Goal: Transaction & Acquisition: Book appointment/travel/reservation

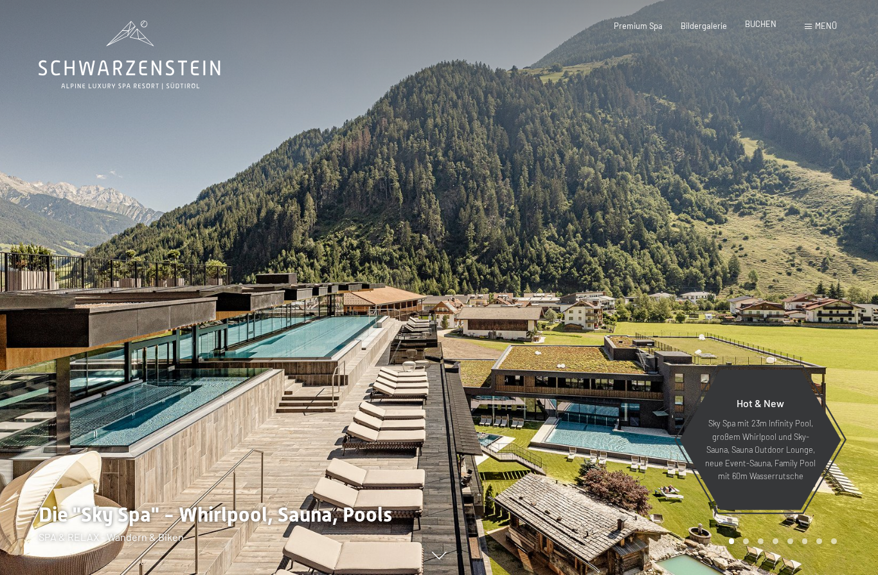
click at [765, 29] on div "BUCHEN" at bounding box center [760, 25] width 31 height 12
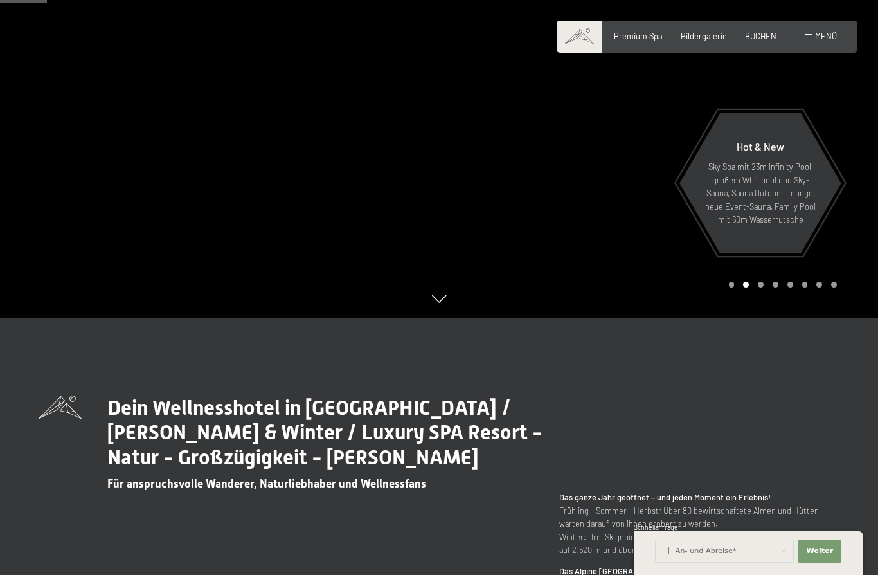
scroll to position [238, 0]
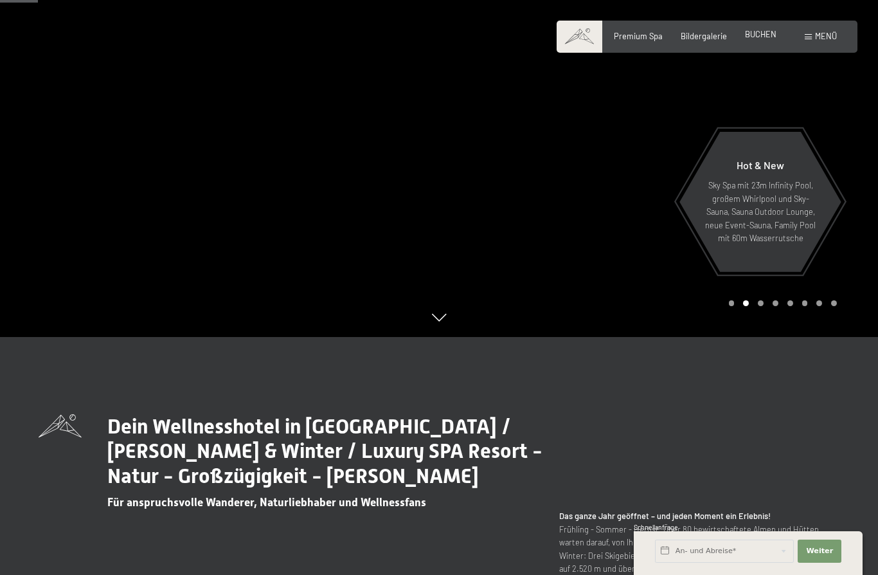
click at [758, 37] on span "BUCHEN" at bounding box center [760, 34] width 31 height 10
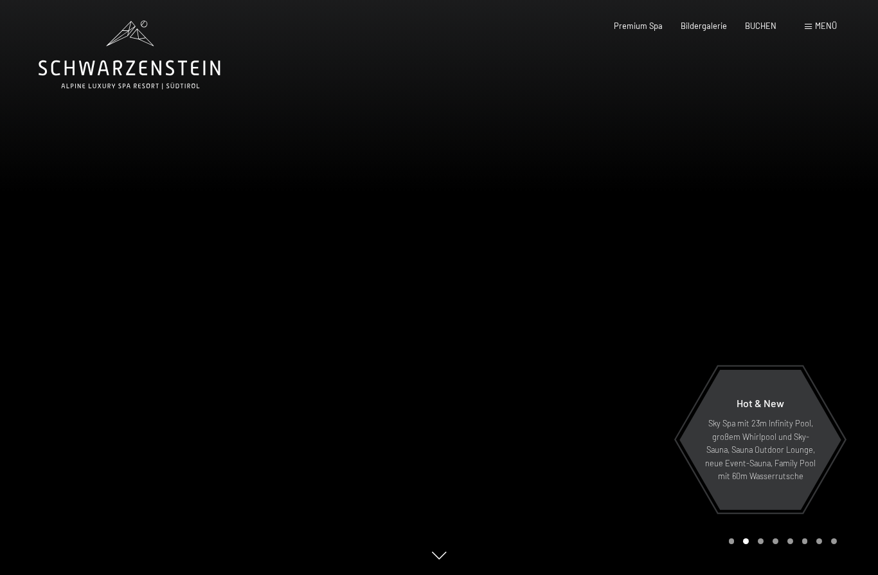
click at [118, 60] on icon at bounding box center [130, 55] width 182 height 69
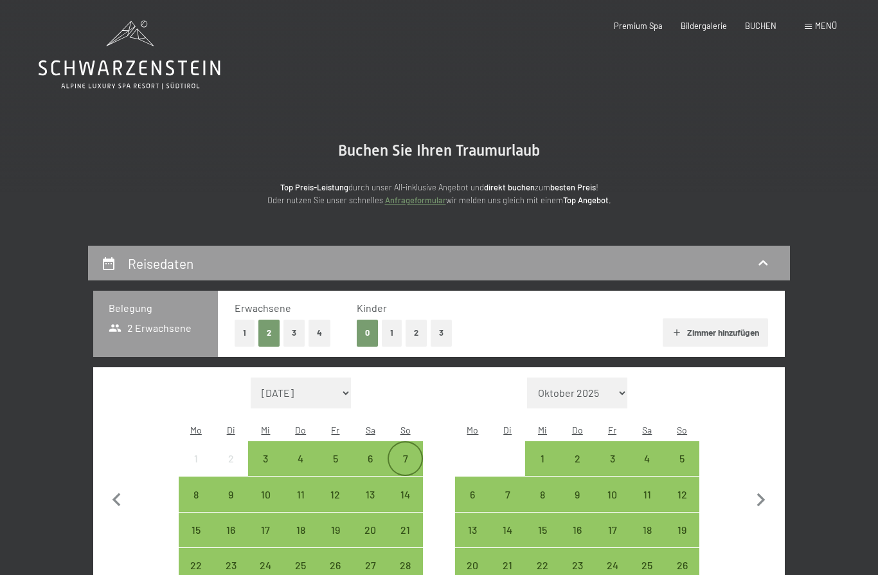
click at [406, 453] on div "7" at bounding box center [405, 469] width 32 height 32
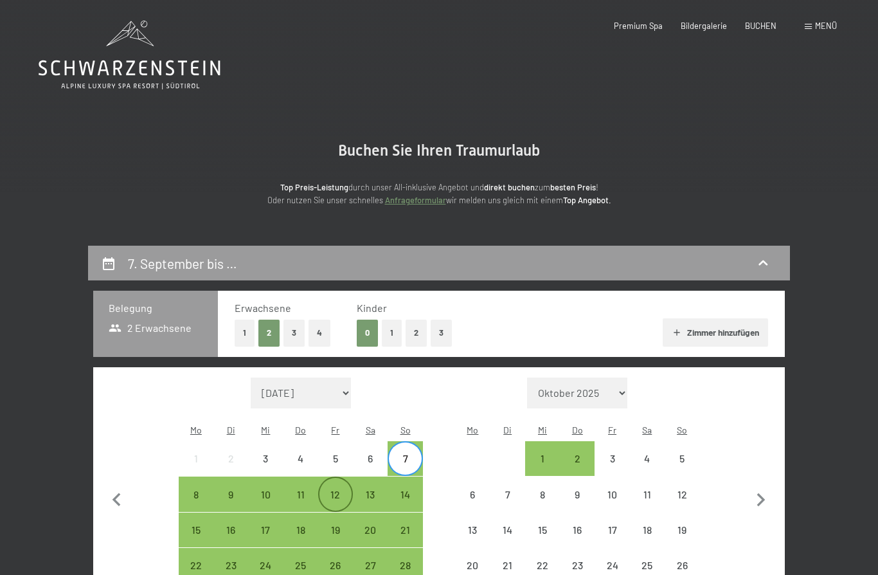
click at [336, 489] on div "12" at bounding box center [335, 505] width 32 height 32
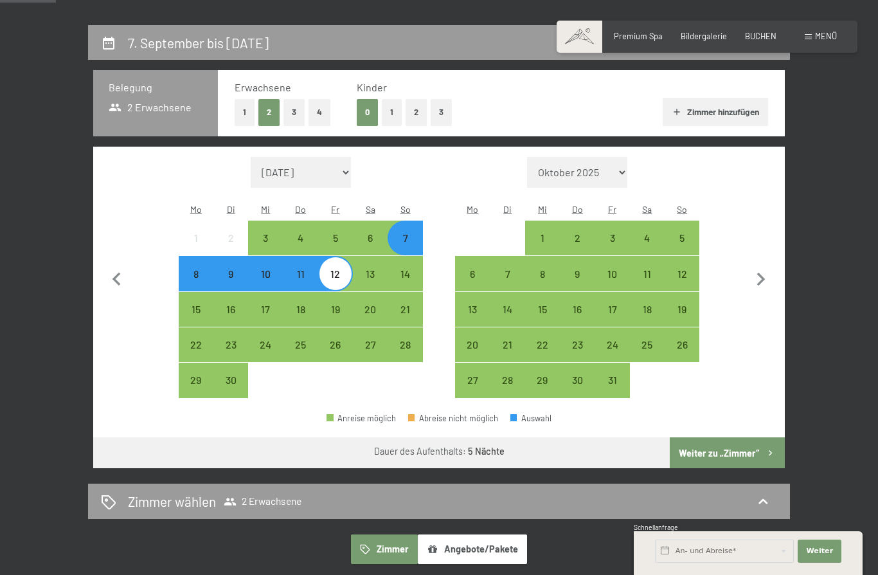
click at [737, 441] on button "Weiter zu „Zimmer“" at bounding box center [727, 452] width 115 height 31
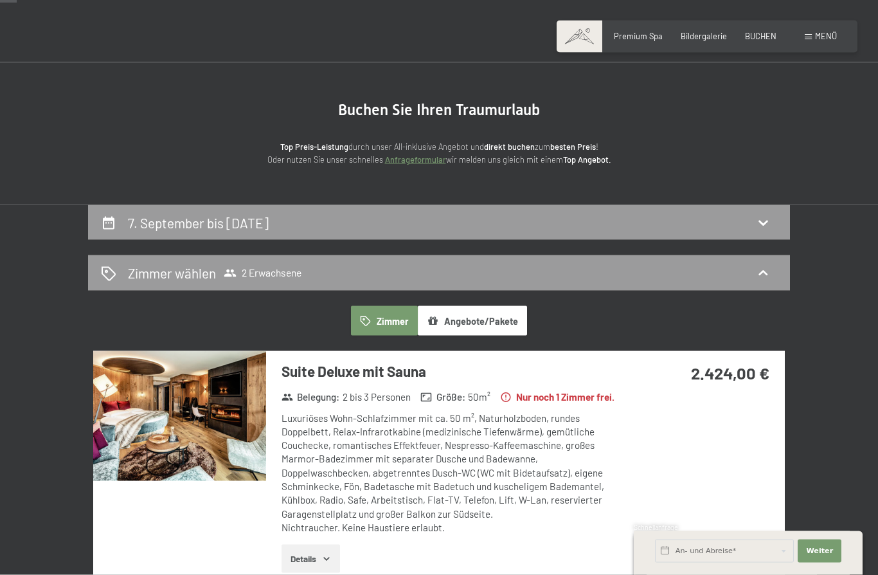
scroll to position [59, 0]
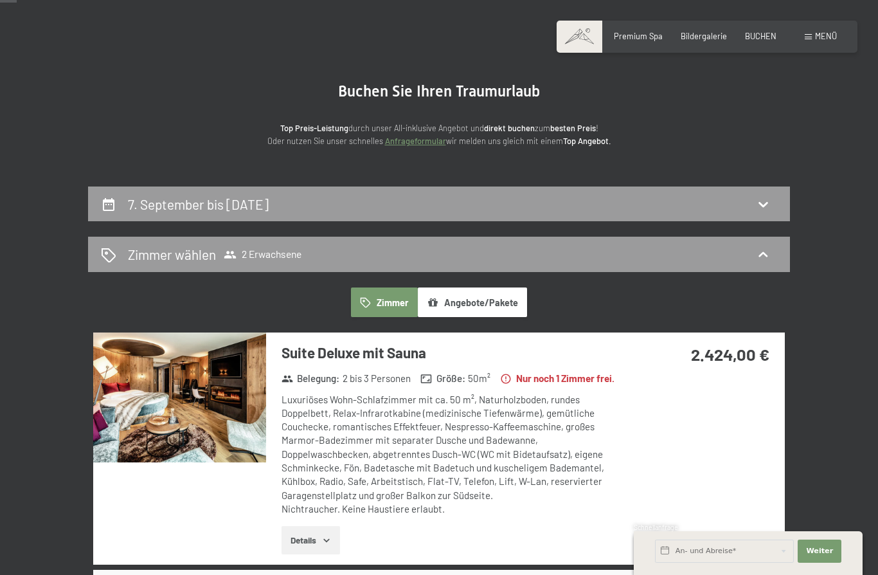
click at [333, 536] on button "Details" at bounding box center [310, 540] width 58 height 28
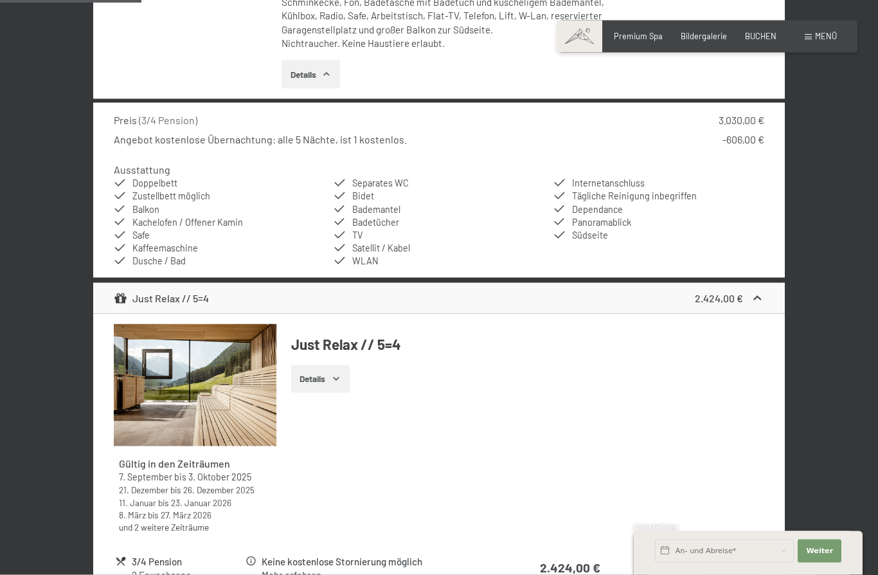
scroll to position [525, 0]
click at [154, 557] on div "3/4 Pension" at bounding box center [188, 560] width 112 height 15
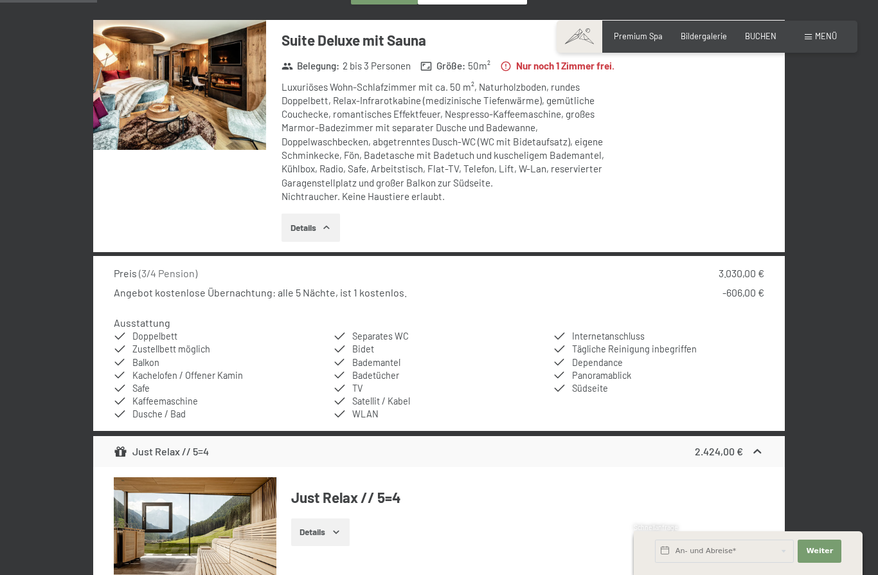
scroll to position [355, 0]
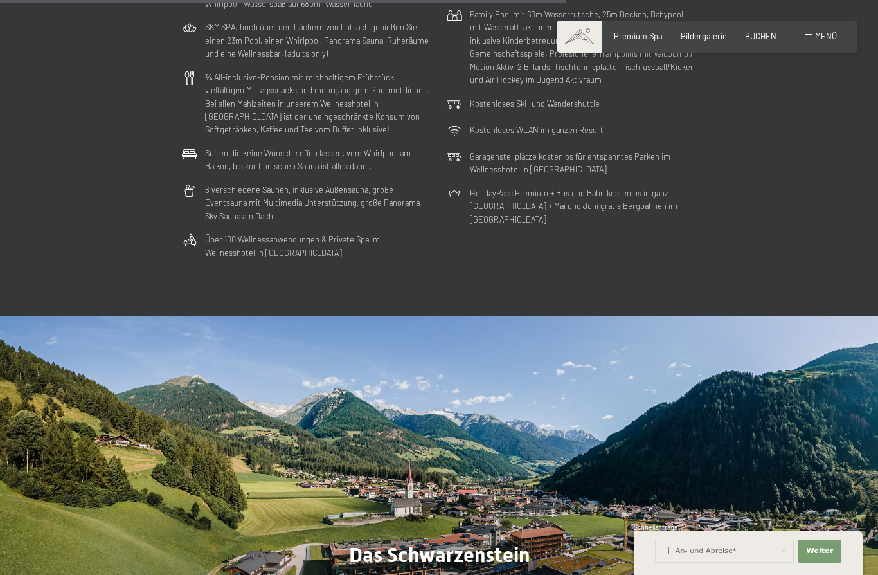
scroll to position [3159, 0]
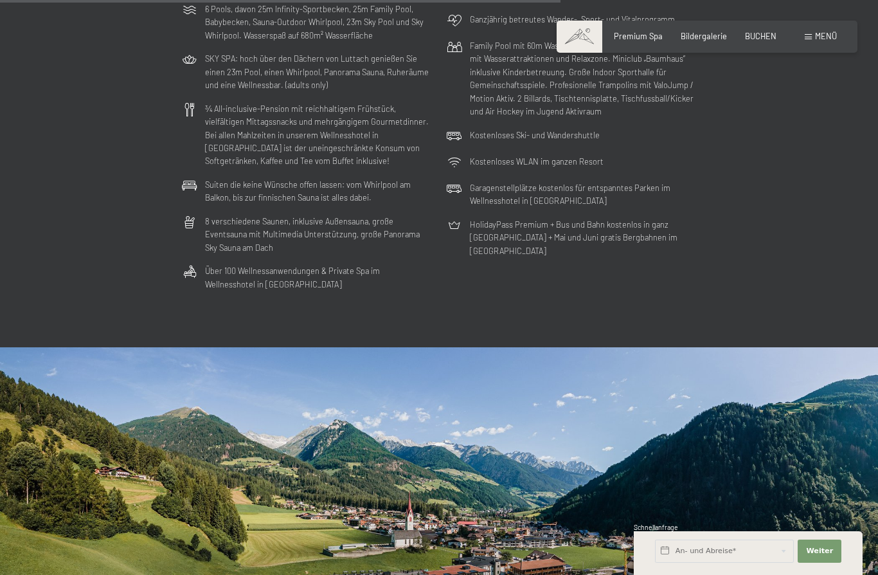
click at [824, 40] on span "Menü" at bounding box center [826, 36] width 22 height 10
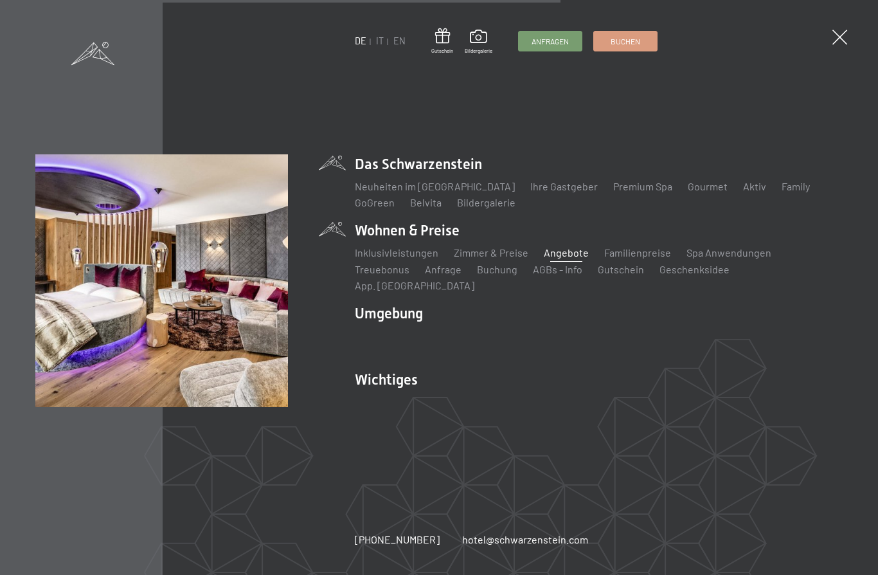
click at [569, 258] on link "Angebote" at bounding box center [566, 252] width 45 height 12
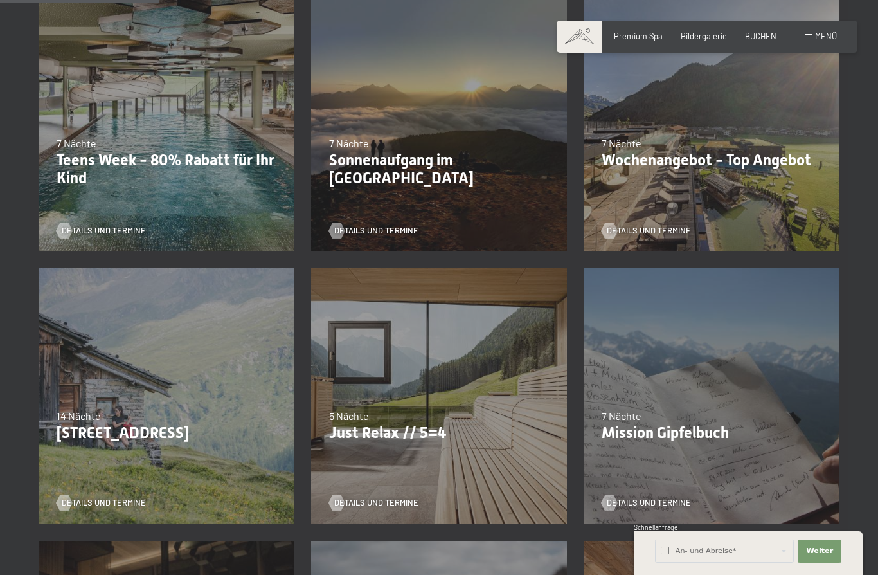
scroll to position [330, 0]
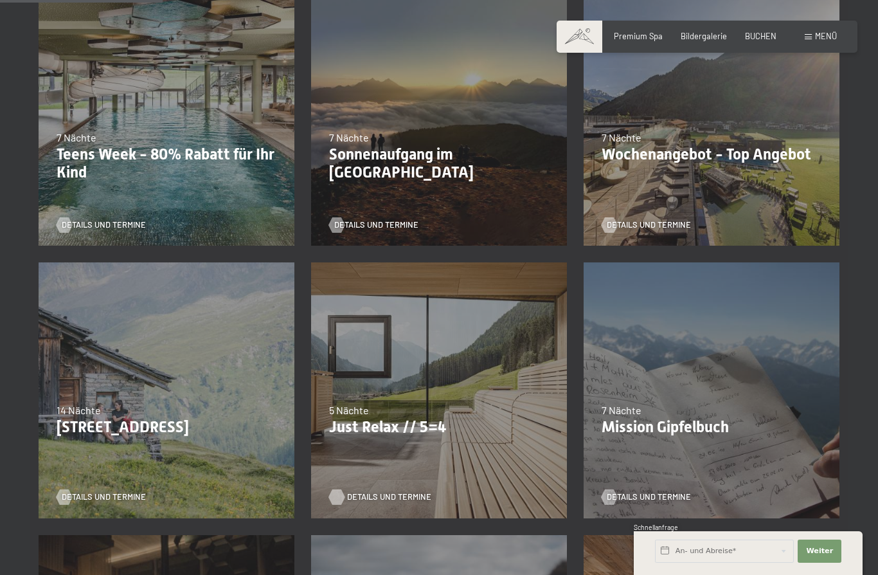
click at [384, 498] on span "Details und Termine" at bounding box center [389, 497] width 84 height 12
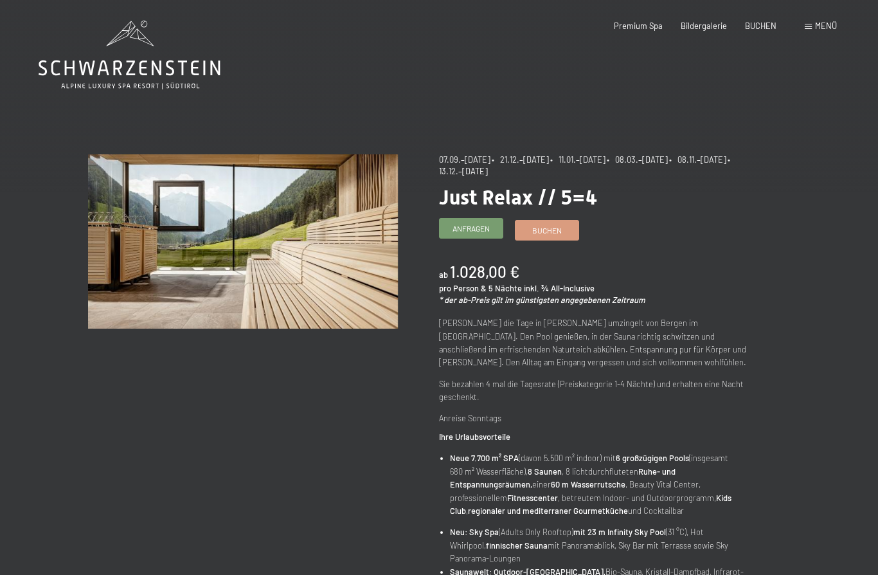
click at [486, 228] on span "Anfragen" at bounding box center [470, 228] width 37 height 11
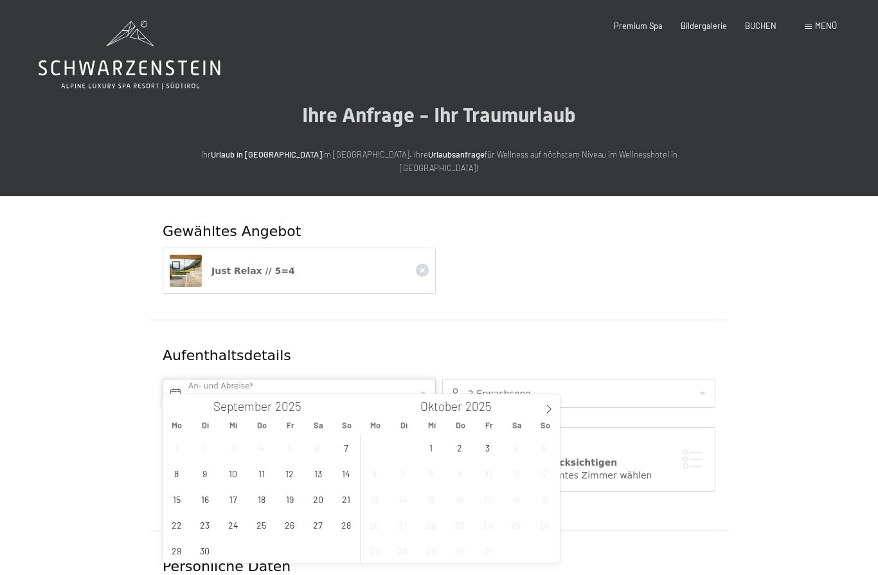
click at [245, 384] on input "text" at bounding box center [299, 393] width 273 height 29
click at [342, 441] on span "7" at bounding box center [346, 446] width 25 height 25
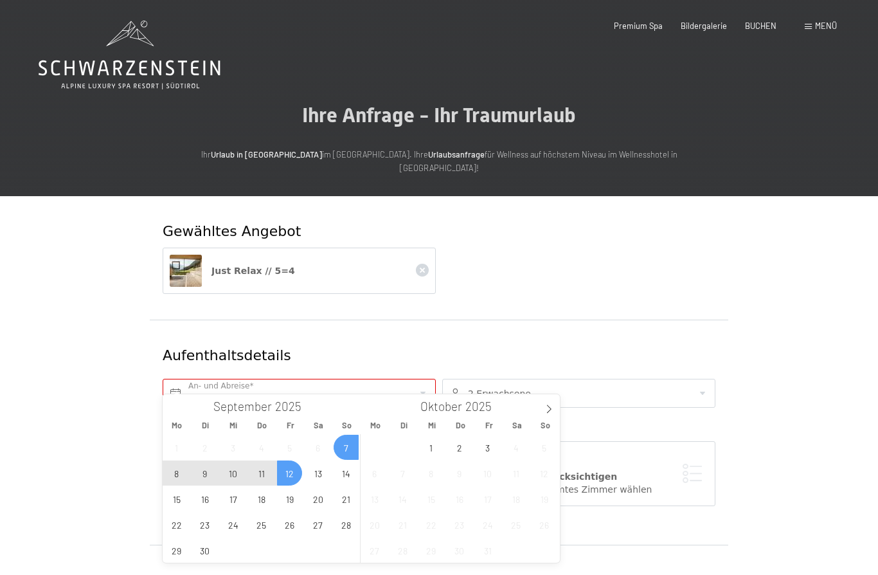
click at [283, 478] on span "12" at bounding box center [289, 472] width 25 height 25
type input "So. 07.09.2025 - Fr. 12.09.2025"
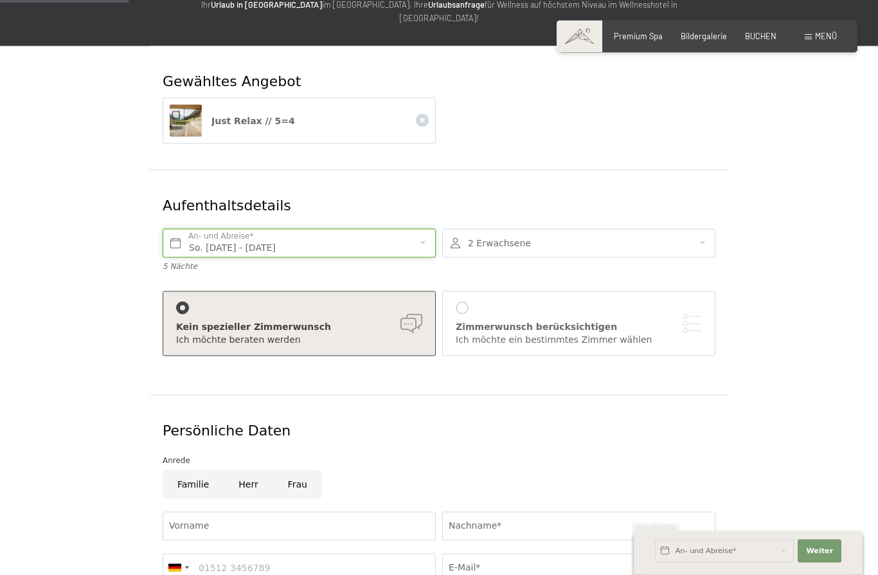
scroll to position [150, 0]
click at [303, 470] on input "Frau" at bounding box center [297, 483] width 49 height 29
radio input "true"
click at [252, 469] on input "Herr" at bounding box center [248, 483] width 49 height 29
radio input "true"
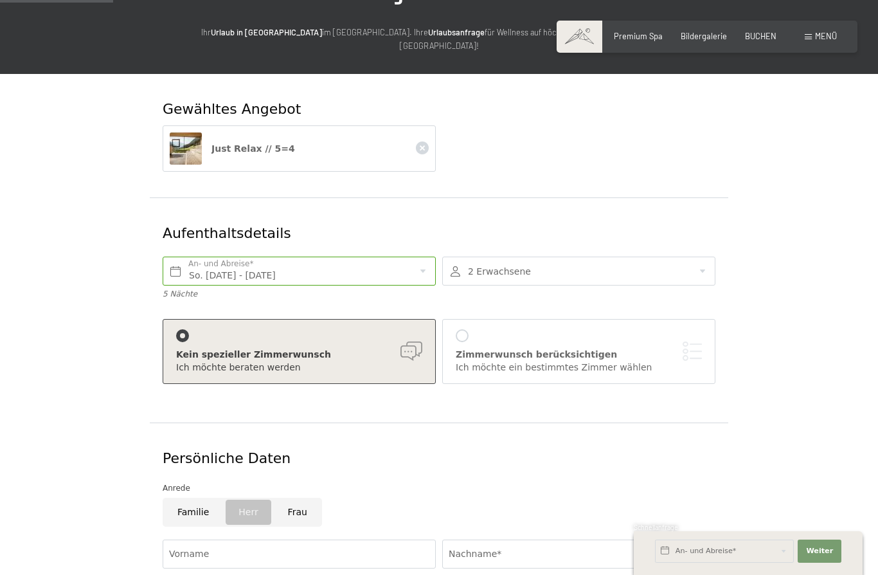
scroll to position [130, 0]
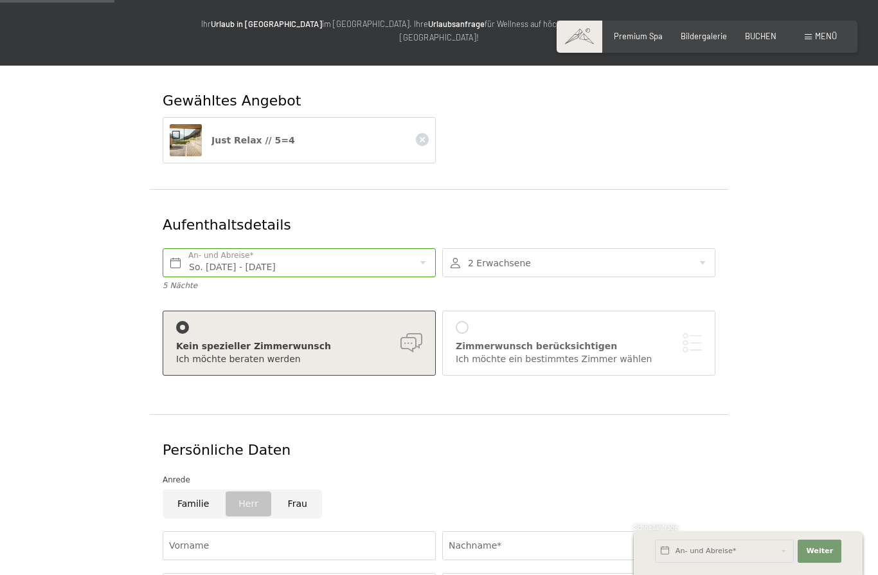
click at [302, 490] on input "Frau" at bounding box center [297, 503] width 49 height 29
radio input "true"
click at [259, 531] on input "Vorname" at bounding box center [299, 545] width 273 height 29
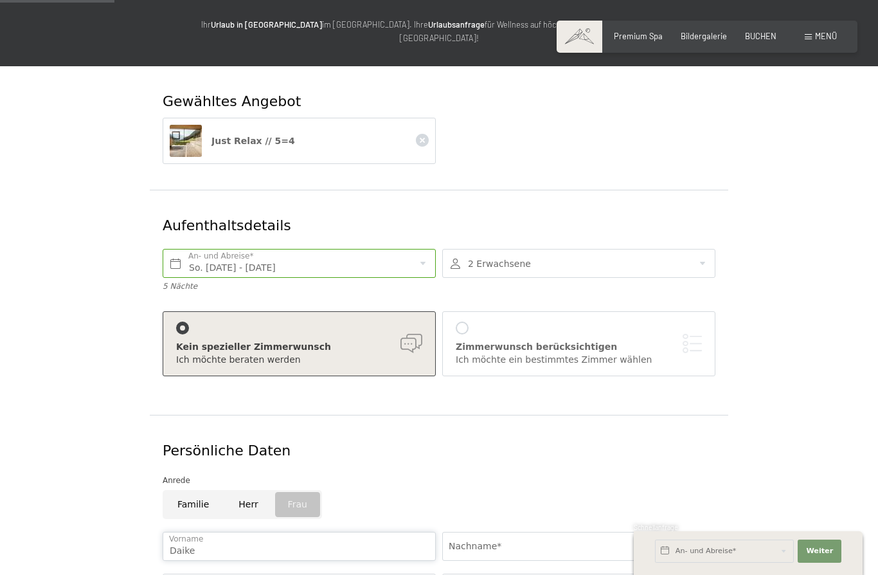
type input "Daike"
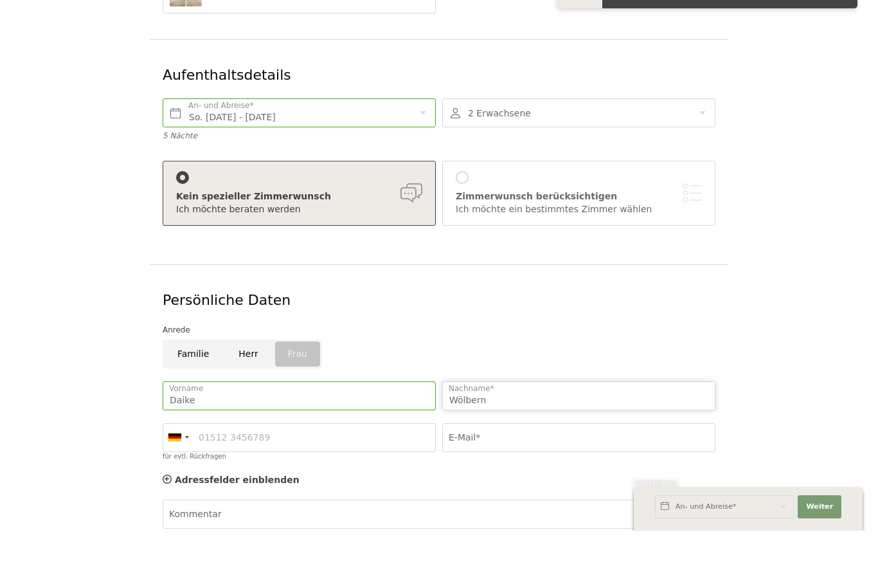
scroll to position [242, 0]
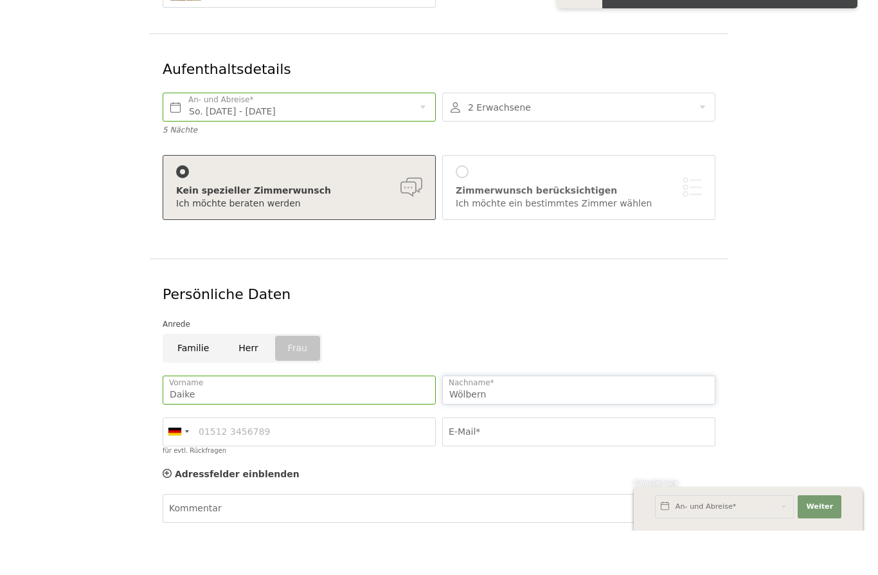
type input "Wölbern"
click at [512, 461] on input "E-Mail*" at bounding box center [578, 475] width 273 height 29
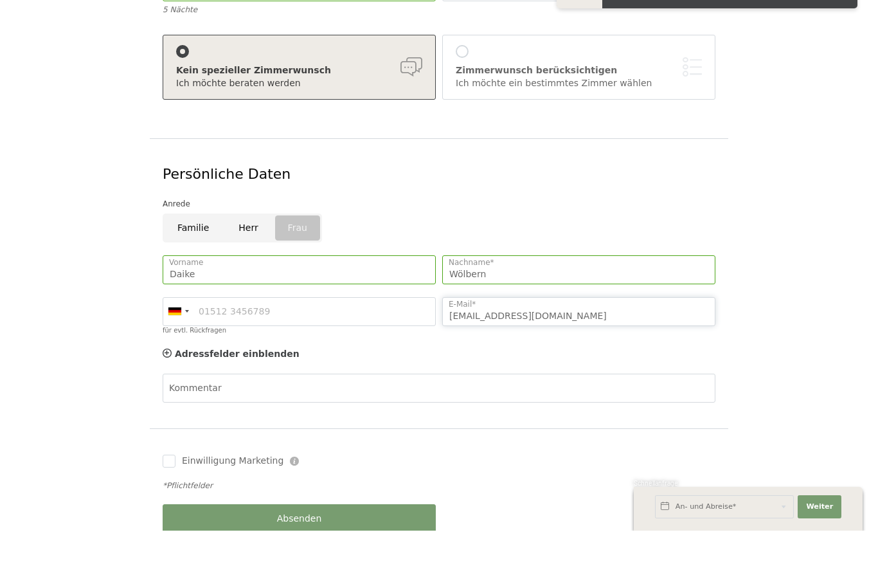
scroll to position [365, 0]
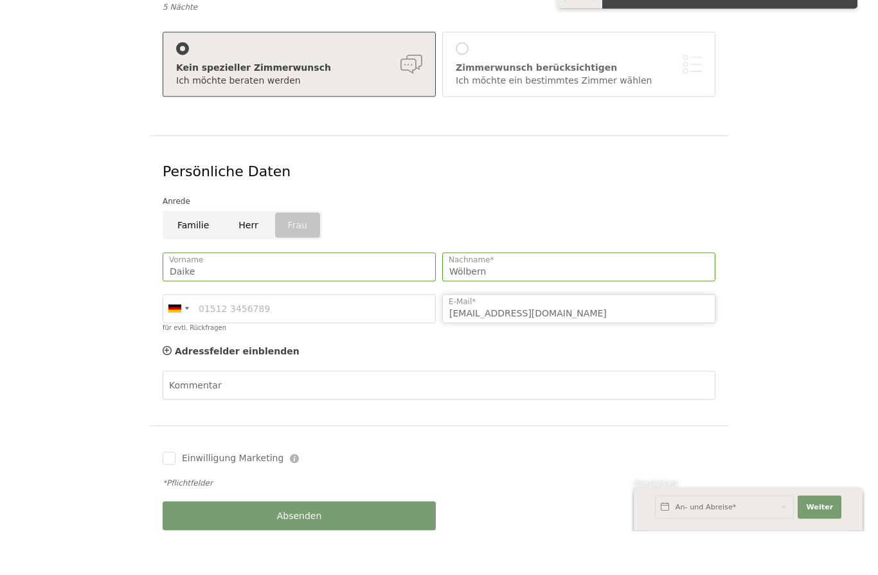
type input "dwoelbern@gmx.de"
click at [290, 539] on div "Absenden" at bounding box center [299, 560] width 280 height 42
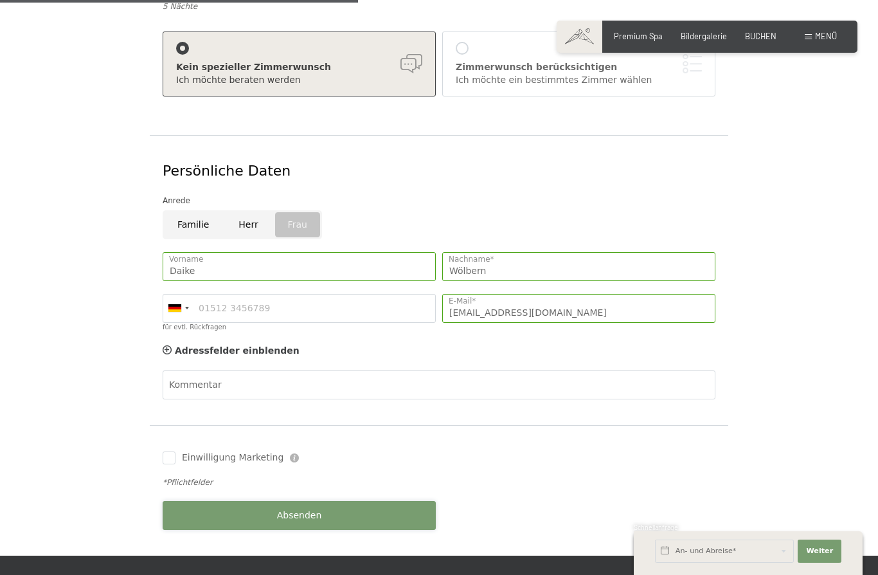
click at [310, 509] on span "Absenden" at bounding box center [299, 515] width 45 height 13
